Goal: Ask a question

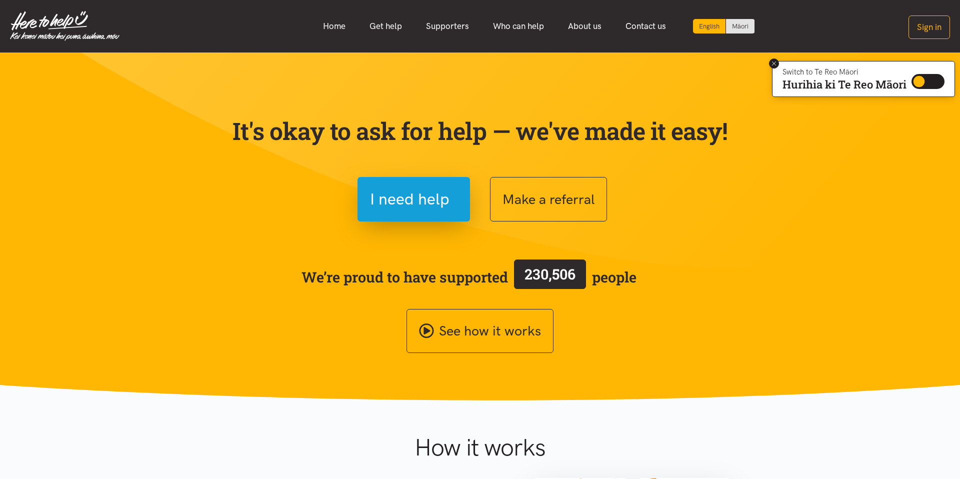
click at [772, 66] on icon at bounding box center [773, 63] width 7 height 7
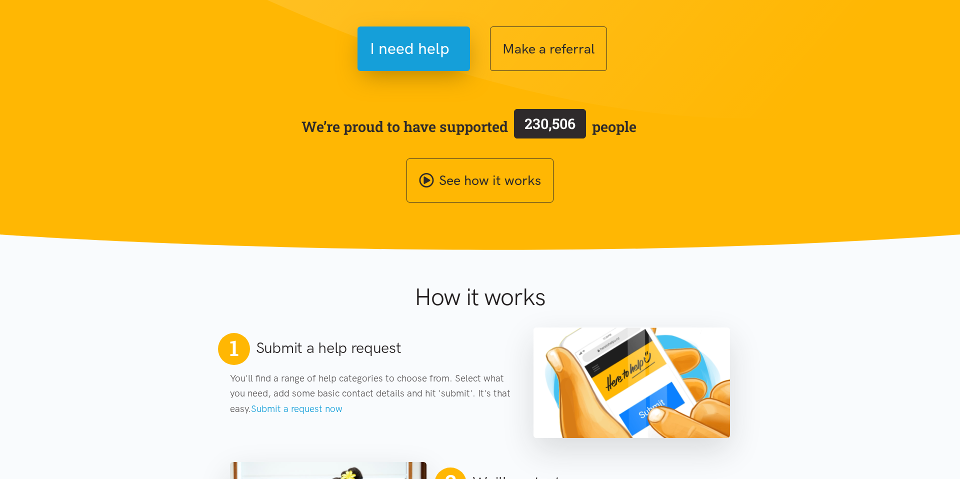
scroll to position [97, 0]
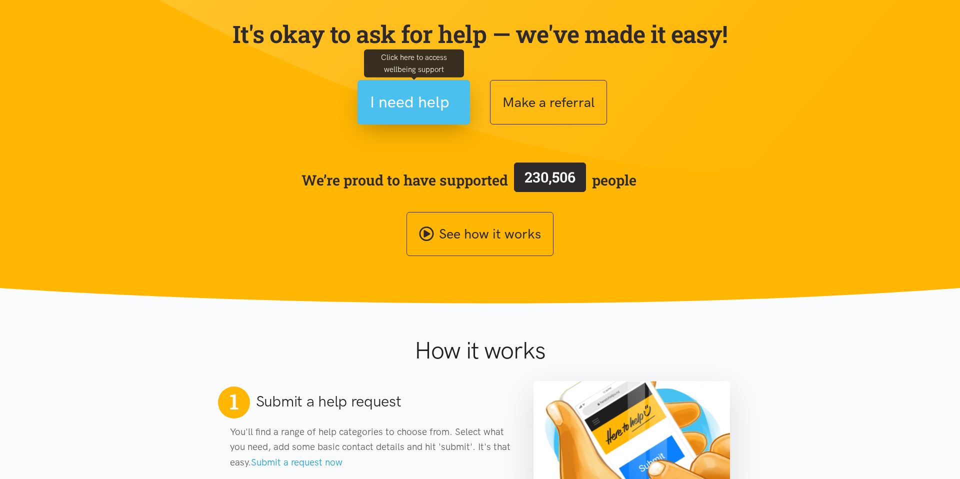
click at [420, 95] on span "I need help" at bounding box center [409, 101] width 79 height 25
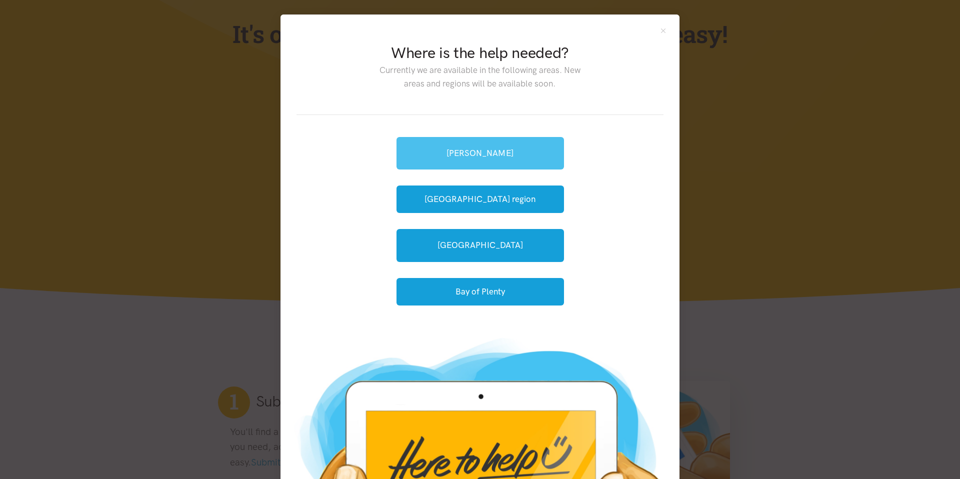
click at [486, 155] on link "[PERSON_NAME]" at bounding box center [479, 153] width 167 height 32
